Goal: Information Seeking & Learning: Compare options

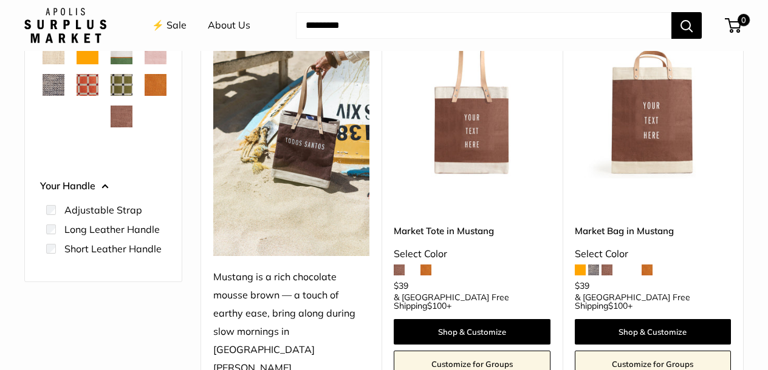
scroll to position [249, 0]
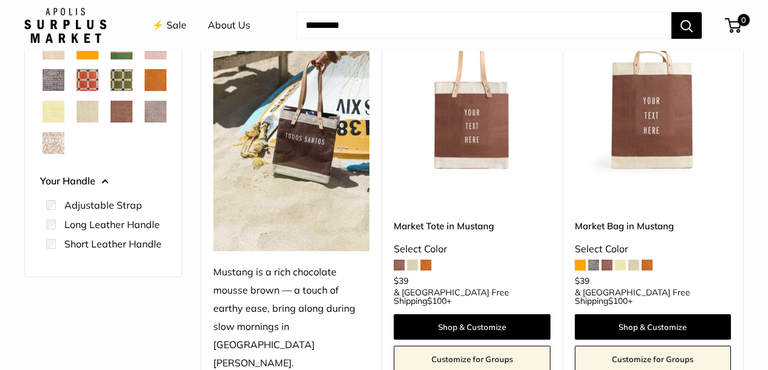
click at [580, 260] on span at bounding box center [579, 265] width 11 height 11
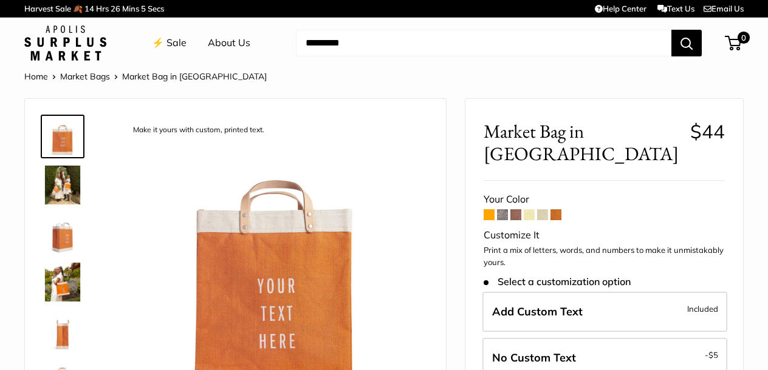
click at [556, 210] on span at bounding box center [555, 215] width 11 height 11
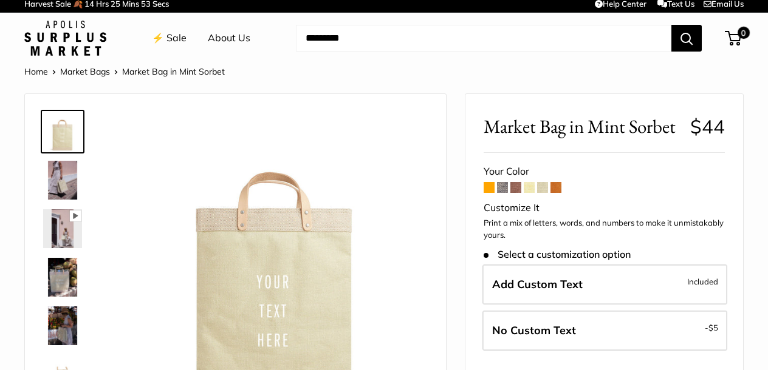
scroll to position [10, 0]
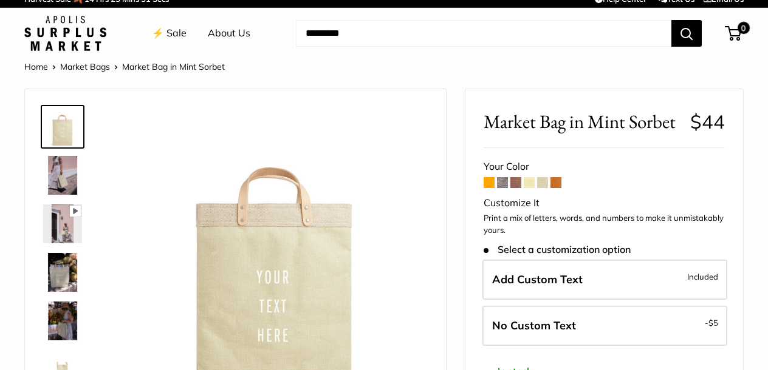
click at [559, 180] on span at bounding box center [555, 182] width 11 height 11
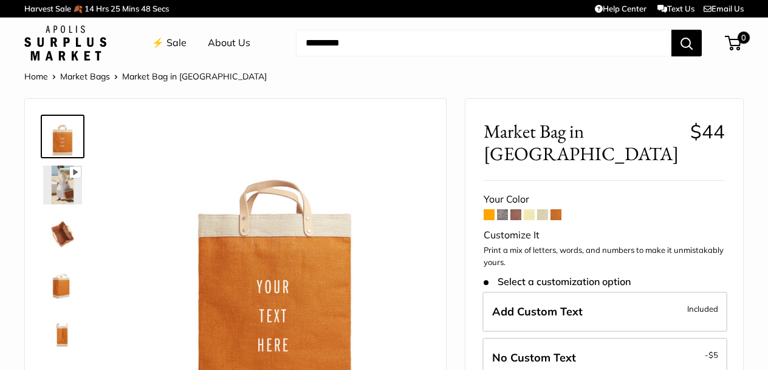
click at [558, 210] on span at bounding box center [555, 215] width 11 height 11
click at [494, 210] on span at bounding box center [488, 215] width 11 height 11
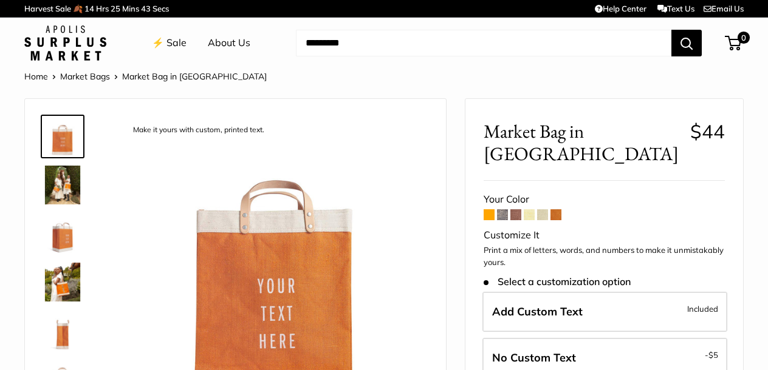
click at [491, 210] on span at bounding box center [488, 215] width 11 height 11
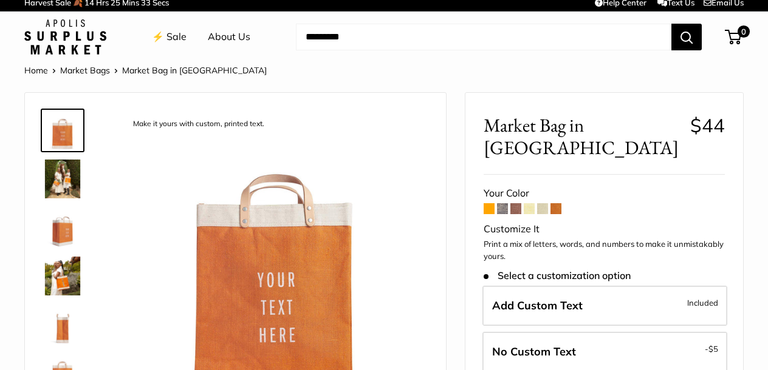
click at [528, 203] on span at bounding box center [528, 208] width 11 height 11
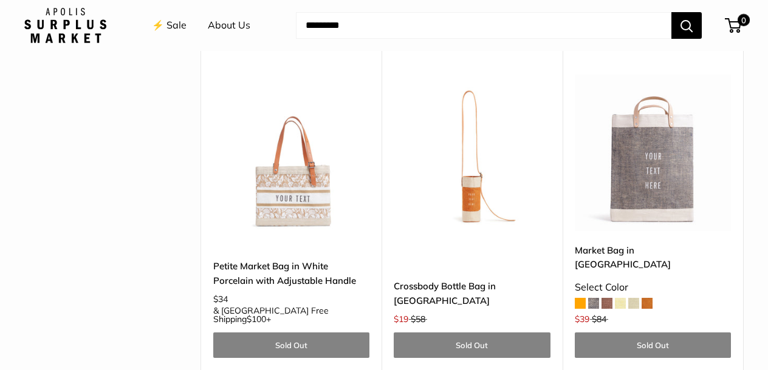
scroll to position [3417, 0]
